Goal: Find specific page/section: Find specific page/section

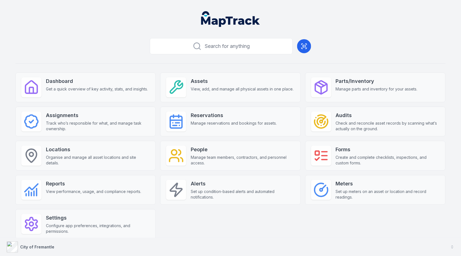
click at [203, 244] on button "City of Fremantle" at bounding box center [230, 247] width 461 height 18
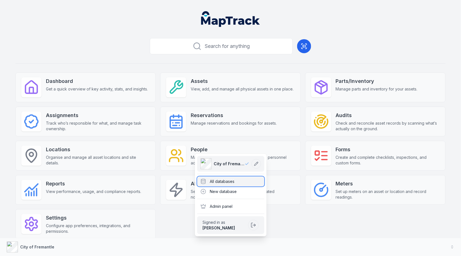
click at [242, 180] on div "All databases" at bounding box center [230, 181] width 67 height 10
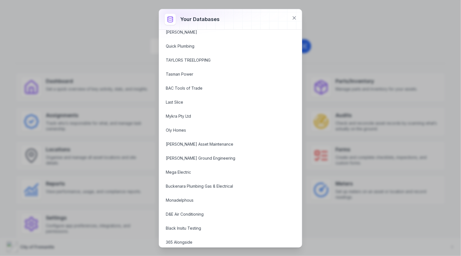
scroll to position [755, 0]
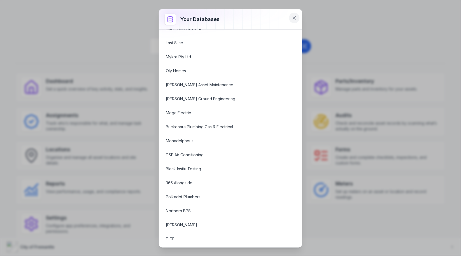
click at [296, 18] on icon at bounding box center [294, 18] width 6 height 6
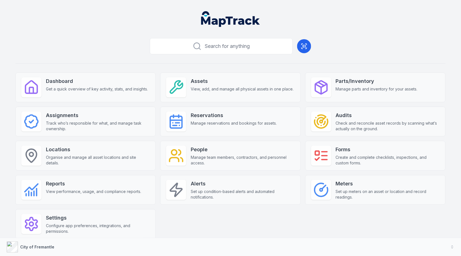
click at [293, 66] on div "Search for anything Dashboard Get a quick overview of key activity, stats, and …" at bounding box center [230, 146] width 430 height 221
click at [173, 250] on button "City of Fremantle" at bounding box center [230, 247] width 461 height 18
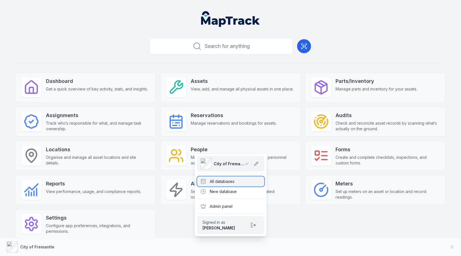
click at [228, 182] on div "All databases" at bounding box center [230, 181] width 67 height 10
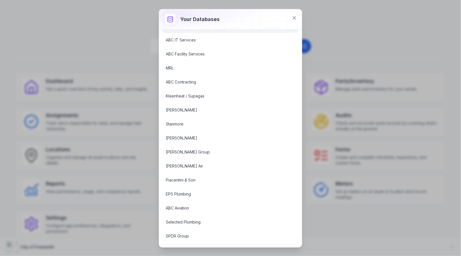
scroll to position [302, 0]
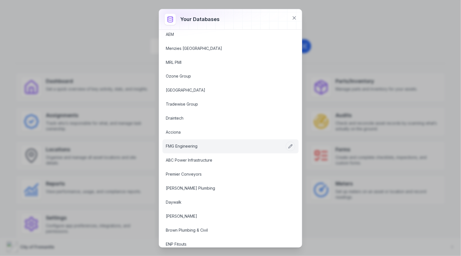
click at [209, 144] on link "FMG Engineering" at bounding box center [224, 147] width 116 height 6
